Goal: Check status

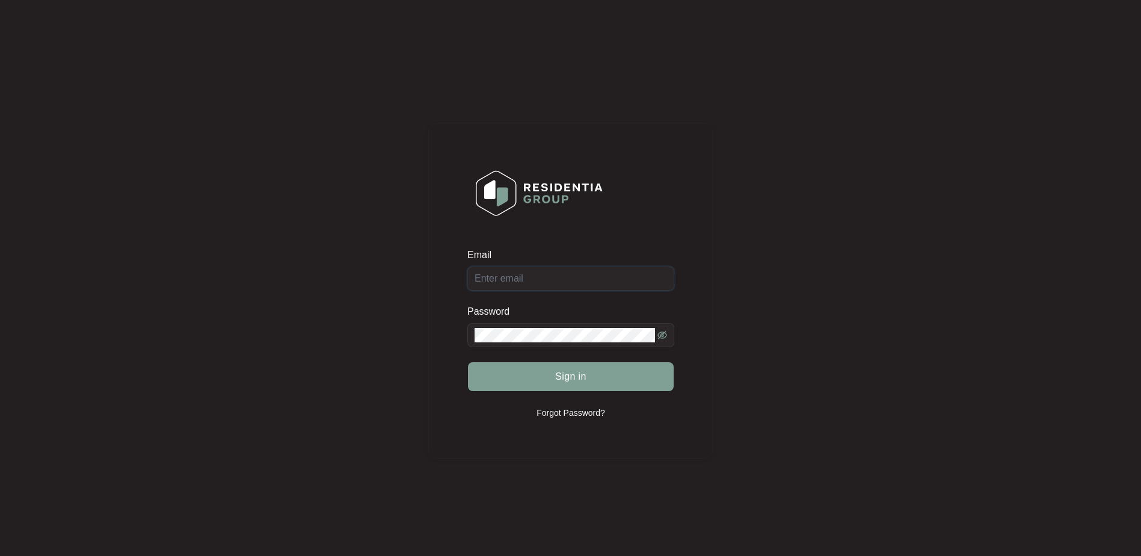
type input "[EMAIL_ADDRESS][DOMAIN_NAME]"
click at [664, 335] on icon "eye-invisible" at bounding box center [662, 335] width 2 height 2
click at [721, 332] on div "Email [EMAIL_ADDRESS][DOMAIN_NAME] Password Sign in Forgot Password?" at bounding box center [570, 290] width 1117 height 557
click at [599, 374] on button "Sign in" at bounding box center [571, 376] width 206 height 29
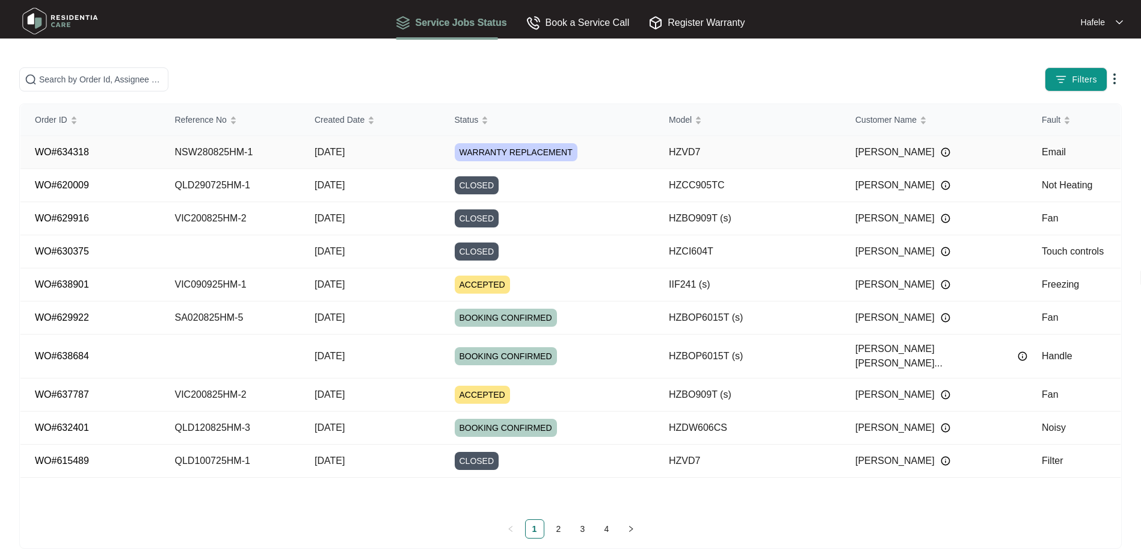
click at [1055, 148] on td "Email" at bounding box center [1074, 152] width 93 height 33
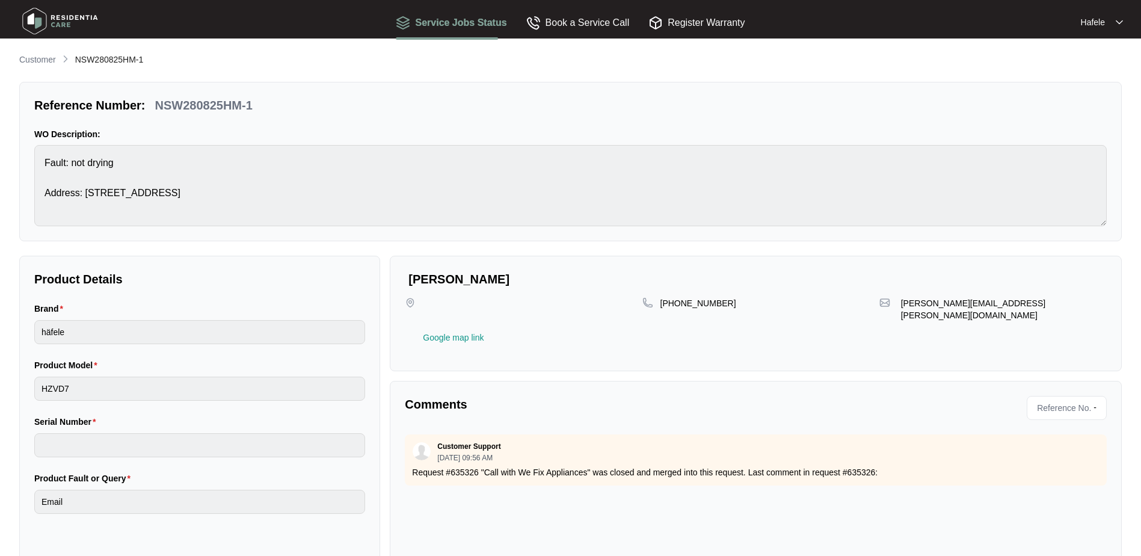
click at [1117, 22] on img at bounding box center [1119, 22] width 7 height 6
drag, startPoint x: 878, startPoint y: 88, endPoint x: 865, endPoint y: 69, distance: 22.5
click at [871, 72] on div "Customer NSW280825HM-1 Reference Number: NSW280825HM-1 WO Description: Fault: n…" at bounding box center [570, 348] width 1103 height 590
